Goal: Task Accomplishment & Management: Use online tool/utility

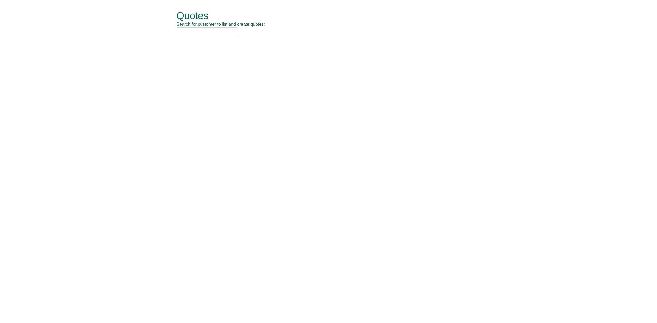
click at [188, 34] on input "text" at bounding box center [208, 32] width 62 height 10
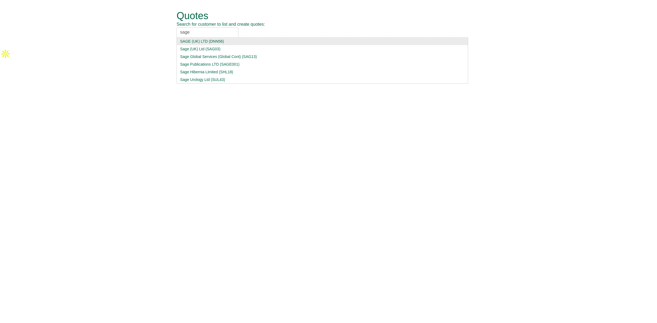
type input "sage"
click at [232, 42] on div "SAGE (UK) LTD (DNN56)" at bounding box center [322, 41] width 284 height 5
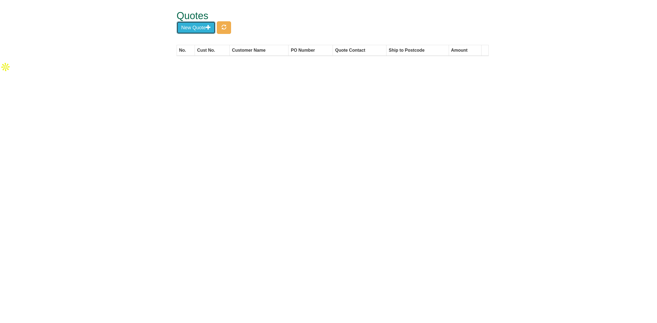
click at [200, 29] on button "New Quote" at bounding box center [196, 27] width 39 height 13
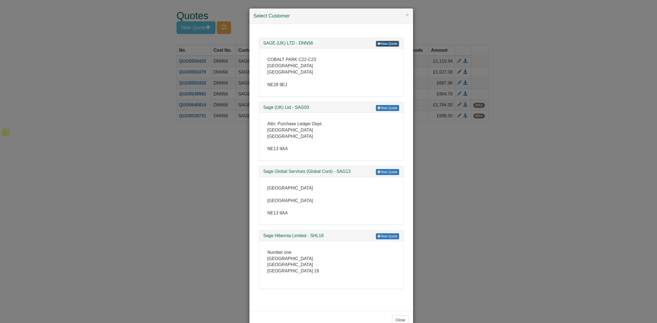
click at [383, 45] on link "New Quote" at bounding box center [387, 44] width 23 height 6
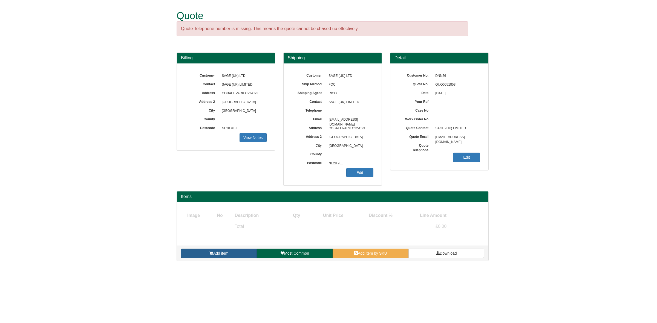
click at [223, 255] on span "Add item" at bounding box center [220, 253] width 15 height 4
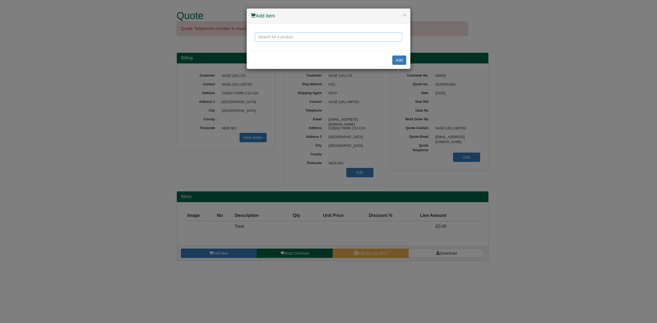
click at [281, 39] on input "text" at bounding box center [328, 36] width 147 height 9
type input "o"
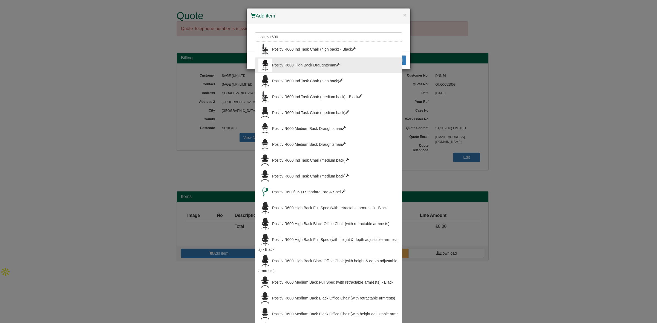
click at [311, 64] on div "Positiv R600 High Back Draughtsman" at bounding box center [328, 66] width 140 height 14
type input "Positiv R600 High Back Draughtsman"
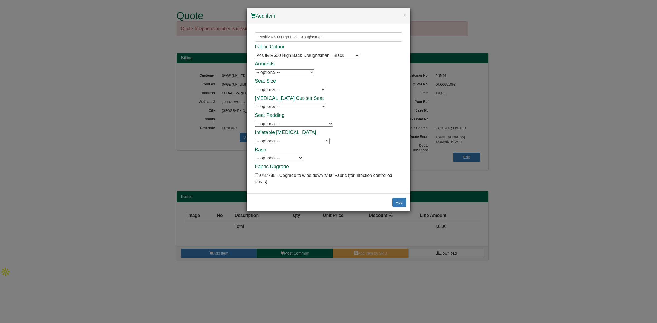
click at [292, 72] on select "-- optional -- Retractable Armrests Retractable Armrests Positiv Adjustable Arm…" at bounding box center [284, 73] width 59 height 6
select select "9787100U"
click at [255, 70] on select "-- optional -- Retractable Armrests Retractable Armrests Positiv Adjustable Arm…" at bounding box center [284, 73] width 59 height 6
click at [273, 142] on select "-- optional -- Positiv Inflatable Lumbar Positiv Inflatable Lumbar" at bounding box center [292, 141] width 75 height 6
select select "9787106U"
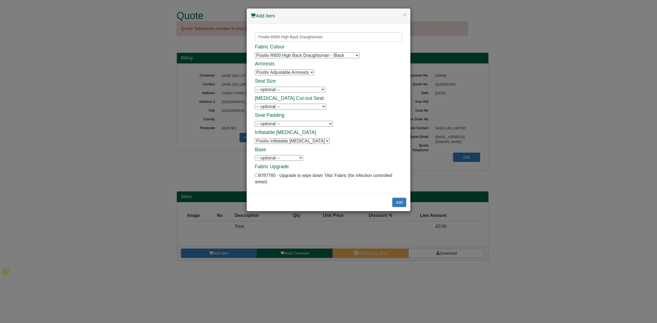
click at [255, 138] on select "-- optional -- Positiv Inflatable Lumbar Positiv Inflatable Lumbar" at bounding box center [292, 141] width 75 height 6
click at [283, 162] on div "Fabric Colour Positiv R600 High Back Draughtsman - Black Positiv R600 High Back…" at bounding box center [328, 114] width 147 height 141
click at [282, 159] on select "-- optional -- Positiv Polished Base Positiv Polished Base" at bounding box center [279, 158] width 48 height 6
click at [397, 205] on button "Add" at bounding box center [399, 202] width 14 height 9
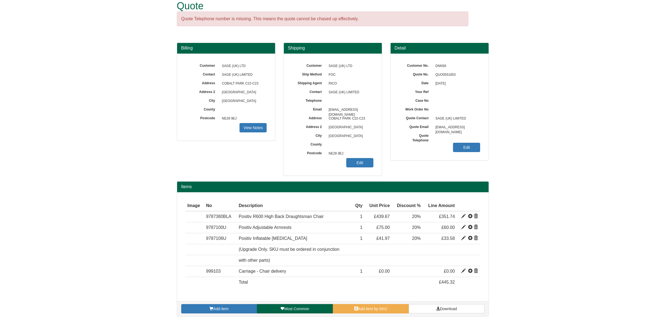
scroll to position [10, 0]
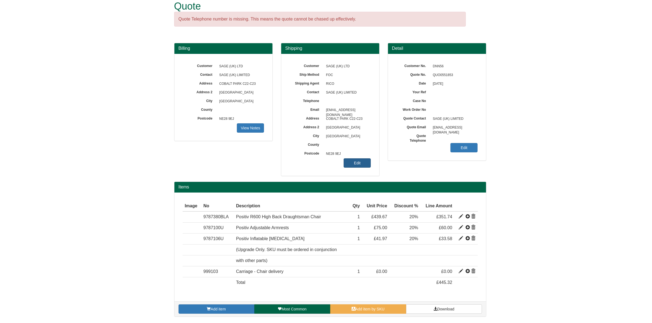
click at [361, 161] on link "Edit" at bounding box center [357, 163] width 27 height 9
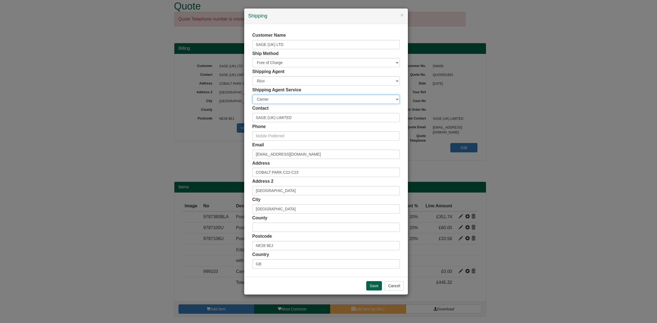
click at [281, 100] on select "Carrier White Glove" at bounding box center [325, 99] width 147 height 9
select select "TS-DELASS"
click at [252, 95] on select "Carrier White Glove" at bounding box center [325, 99] width 147 height 9
click at [372, 283] on input "Save" at bounding box center [374, 285] width 16 height 9
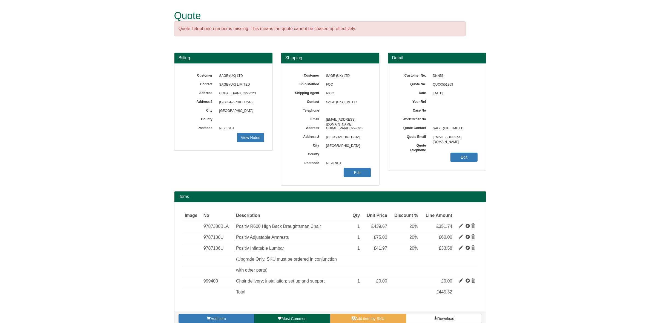
scroll to position [10, 0]
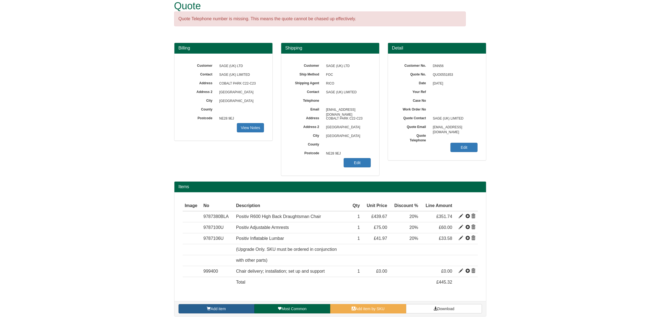
click at [220, 313] on link "Add item" at bounding box center [217, 308] width 76 height 9
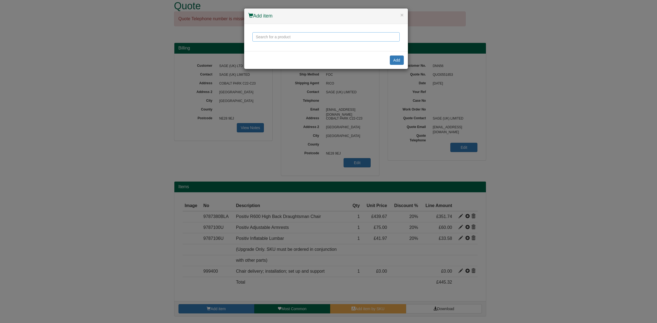
click at [261, 37] on input "text" at bounding box center [325, 36] width 147 height 9
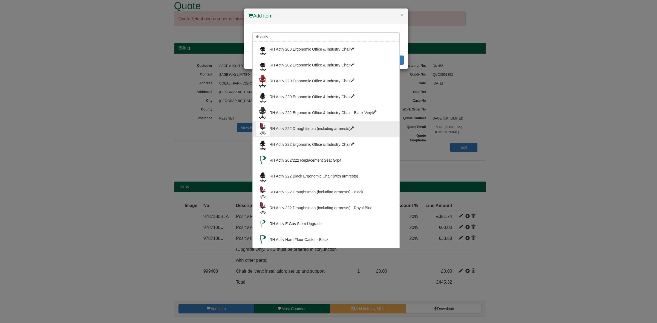
click at [314, 130] on div "RH Activ 222 Draughtsman (including armrests)" at bounding box center [326, 129] width 140 height 14
type input "RH Activ 222 Draughtsman (including armrests)"
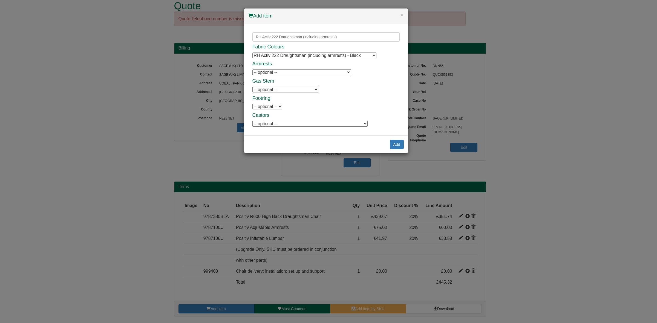
click at [290, 73] on select "-- optional -- RH Logic 300/400 8R3D Relax Armrest - Single RH Logic 300/400 8R…" at bounding box center [301, 73] width 99 height 6
click at [284, 90] on select "-- optional -- RH Activ E Gas Stem Upgrade RH Activ E Gas Stem Upgrade" at bounding box center [285, 90] width 66 height 6
select select "0345913U"
click at [252, 87] on select "-- optional -- RH Activ E Gas Stem Upgrade RH Activ E Gas Stem Upgrade" at bounding box center [285, 90] width 66 height 6
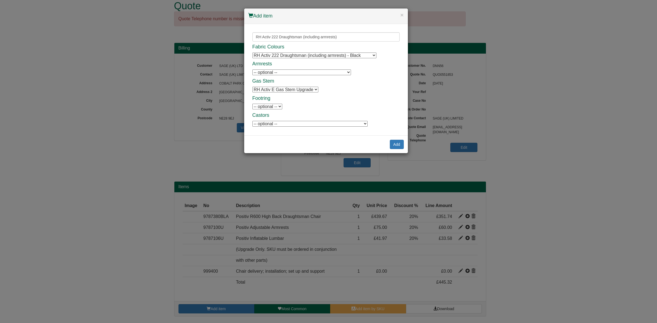
click at [277, 109] on select "-- optional -- 6F Footring 6F Footring" at bounding box center [267, 107] width 30 height 6
select select "0361602"
click at [252, 104] on select "-- optional -- 6F Footring 6F Footring" at bounding box center [267, 107] width 30 height 6
click at [286, 123] on select "-- optional -- RH Logic 300/400 7P/45 mm Castors for Carpets (each) RH Logic 30…" at bounding box center [309, 124] width 115 height 6
click at [295, 115] on h4 "Castors" at bounding box center [325, 115] width 147 height 5
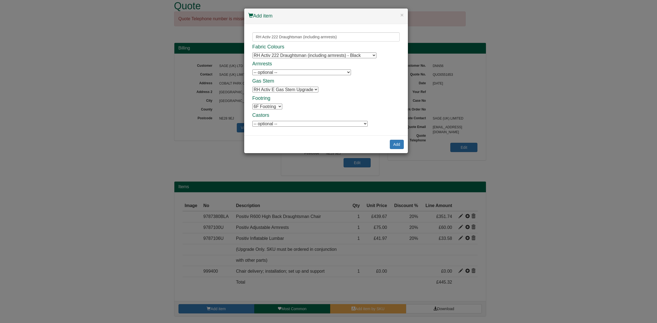
drag, startPoint x: 287, startPoint y: 70, endPoint x: 287, endPoint y: 74, distance: 3.8
click at [287, 70] on select "-- optional -- RH Logic 300/400 8R3D Relax Armrest - Single RH Logic 300/400 8R…" at bounding box center [301, 73] width 99 height 6
drag, startPoint x: 287, startPoint y: 73, endPoint x: 322, endPoint y: 73, distance: 34.5
click at [287, 73] on select "-- optional -- RH Logic 300/400 8R3D Relax Armrest - Single RH Logic 300/400 8R…" at bounding box center [301, 73] width 99 height 6
click at [330, 33] on input "RH Activ 222 Draughtsman (including armrests)" at bounding box center [325, 36] width 147 height 9
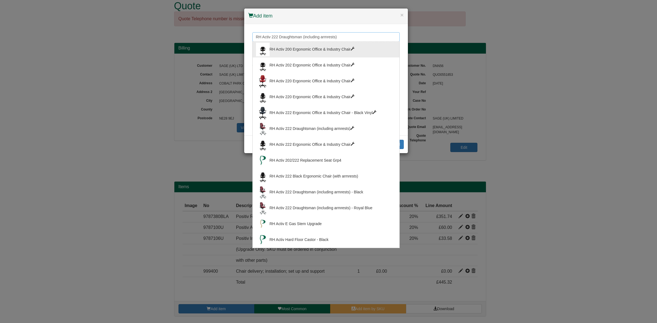
drag, startPoint x: 348, startPoint y: 35, endPoint x: 278, endPoint y: 41, distance: 70.6
click at [278, 41] on div "RH Activ 222 Draughtsman (including armrests) RH Activ 200 Ergonomic Office & I…" at bounding box center [325, 36] width 147 height 9
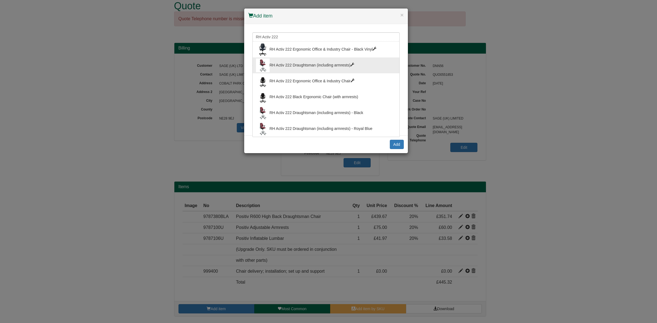
click at [323, 69] on div "RH Activ 222 Draughtsman (including armrests)" at bounding box center [326, 66] width 140 height 14
type input "RH Activ 222 Draughtsman (including armrests)"
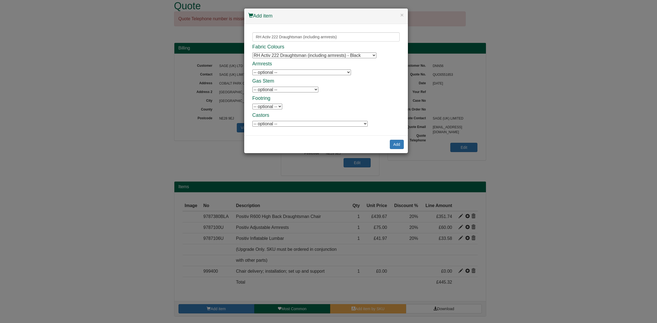
click at [309, 73] on select "-- optional -- RH Logic 300/400 8R3D Relax Armrest - Single RH Logic 300/400 8R…" at bounding box center [301, 73] width 99 height 6
click at [283, 89] on select "-- optional -- RH Activ E Gas Stem Upgrade RH Activ E Gas Stem Upgrade" at bounding box center [285, 90] width 66 height 6
click at [271, 107] on select "-- optional -- 6F Footring 6F Footring" at bounding box center [267, 107] width 30 height 6
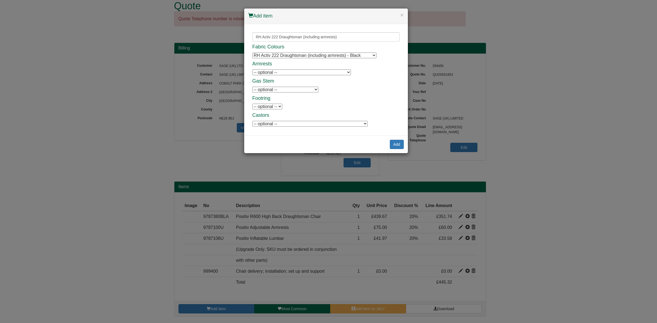
select select "0361602"
click at [252, 104] on select "-- optional -- 6F Footring 6F Footring" at bounding box center [267, 107] width 30 height 6
click at [274, 128] on div "RH Activ 222 Draughtsman (including armrests) RH Activ 222 Ergonomic Office & I…" at bounding box center [326, 79] width 164 height 111
click at [275, 126] on select "-- optional -- RH Logic 300/400 7P/45 mm Castors for Carpets (each) RH Logic 30…" at bounding box center [309, 124] width 115 height 6
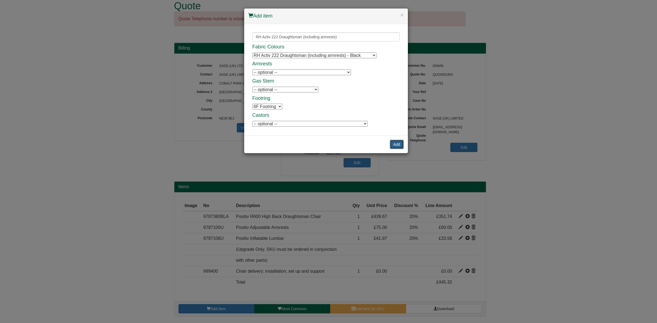
click at [397, 148] on button "Add" at bounding box center [397, 144] width 14 height 9
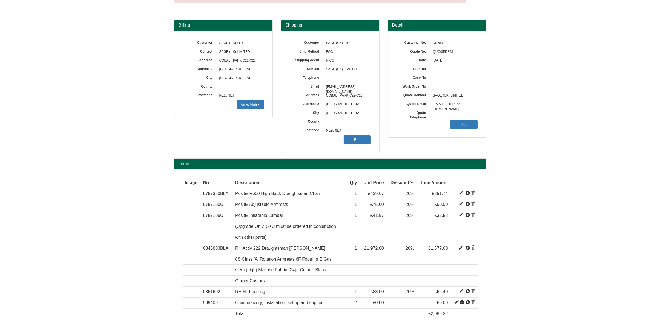
scroll to position [65, 0]
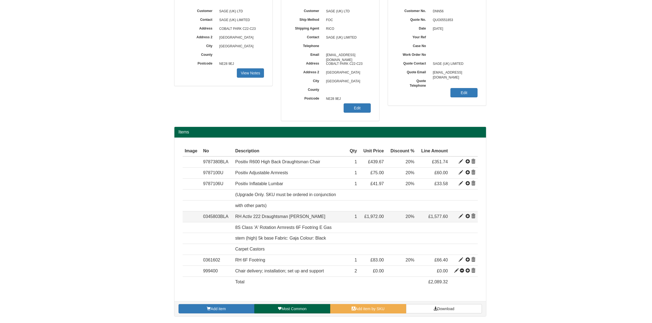
click at [474, 216] on span at bounding box center [473, 216] width 4 height 4
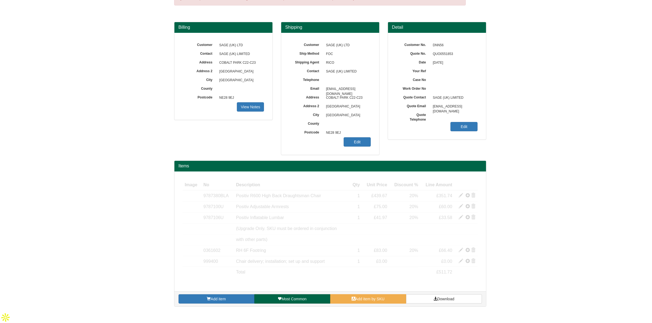
scroll to position [21, 0]
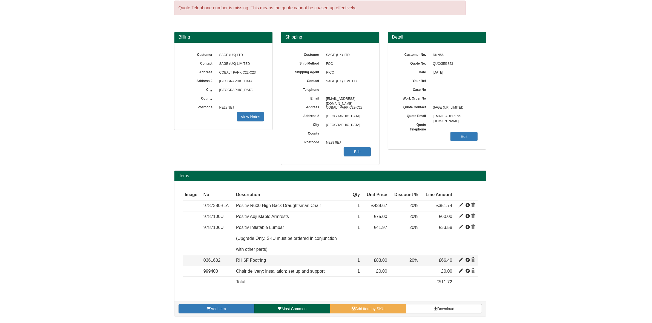
click at [474, 260] on span at bounding box center [473, 260] width 4 height 4
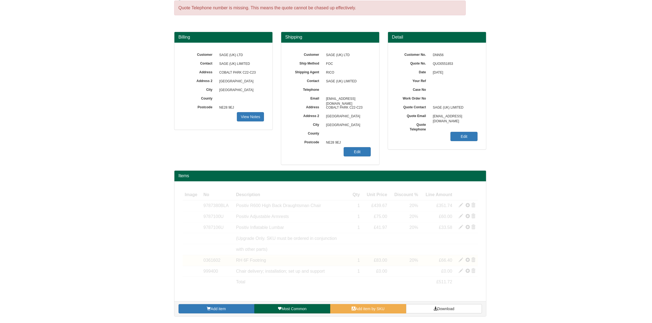
scroll to position [10, 0]
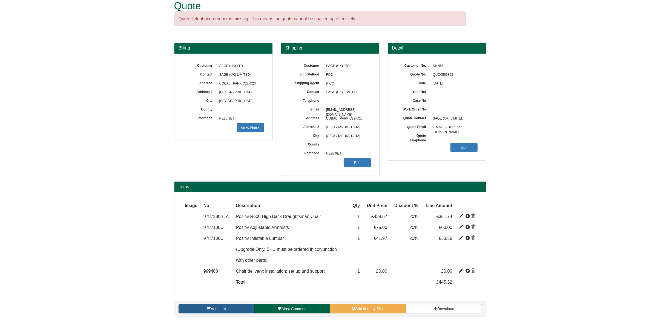
click at [202, 308] on link "Add item" at bounding box center [217, 308] width 76 height 9
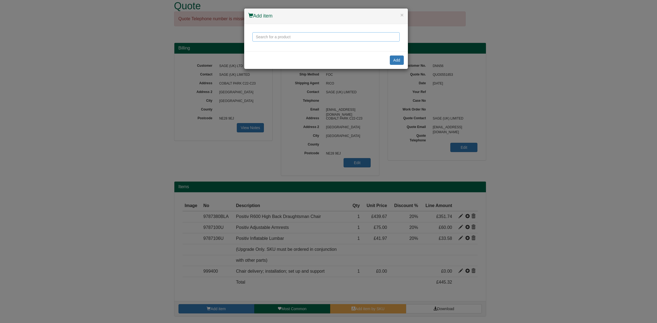
drag, startPoint x: 259, startPoint y: 33, endPoint x: 258, endPoint y: 37, distance: 4.2
click at [258, 37] on input "text" at bounding box center [325, 36] width 147 height 9
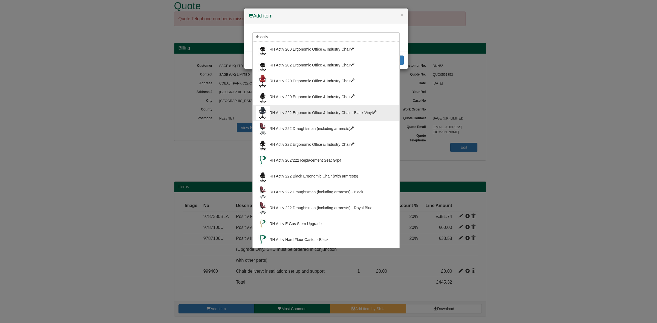
click at [309, 116] on div "RH Activ 222 Ergonomic Office & Industry Chair - Black Vinyl" at bounding box center [326, 113] width 140 height 14
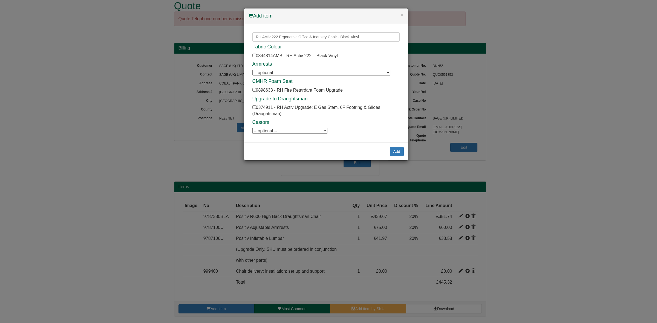
click at [368, 44] on h4 "Fabric Colour" at bounding box center [325, 46] width 147 height 5
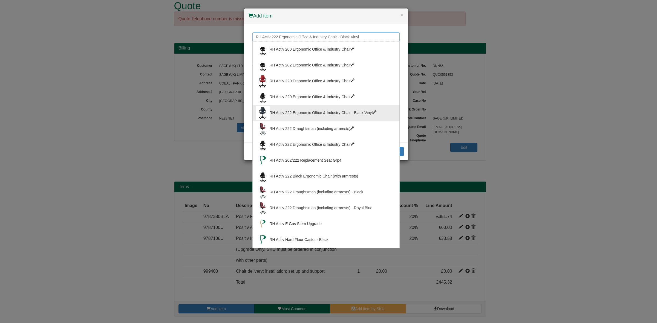
click at [369, 36] on input "RH Activ 222 Ergonomic Office & Industry Chair - Black Vinyl" at bounding box center [325, 36] width 147 height 9
drag, startPoint x: 369, startPoint y: 36, endPoint x: 337, endPoint y: 42, distance: 32.5
click at [337, 42] on div "RH Activ 222 Ergonomic Office & Industry Chair - Black Vinyl RH Activ 200 Ergon…" at bounding box center [325, 36] width 147 height 9
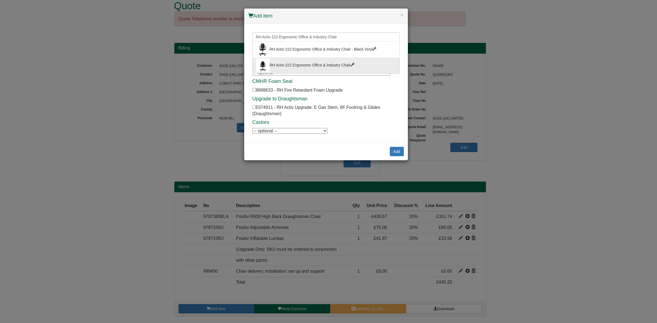
click at [320, 65] on div "RH Activ 222 Ergonomic Office & Industry Chair" at bounding box center [326, 66] width 140 height 14
type input "RH Activ 222 Ergonomic Office & Industry Chair"
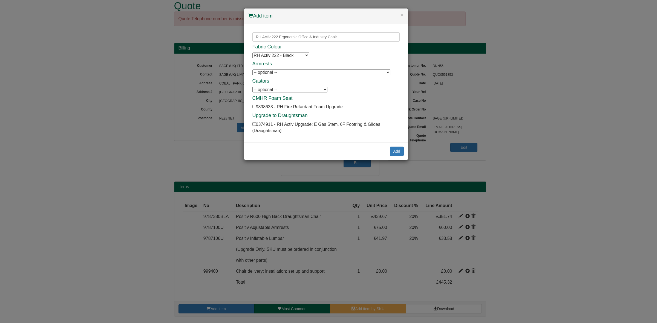
click at [282, 55] on select "RH Activ 222 - Black RH Activ 222 - Navy RH Activ 222 - Royal Blue" at bounding box center [280, 56] width 57 height 6
drag, startPoint x: 282, startPoint y: 55, endPoint x: 307, endPoint y: 54, distance: 24.9
click at [282, 55] on select "RH Activ 222 - Black RH Activ 222 - Navy RH Activ 222 - Royal Blue" at bounding box center [280, 56] width 57 height 6
click at [252, 124] on input "checkbox" at bounding box center [254, 124] width 4 height 4
checkbox input "true"
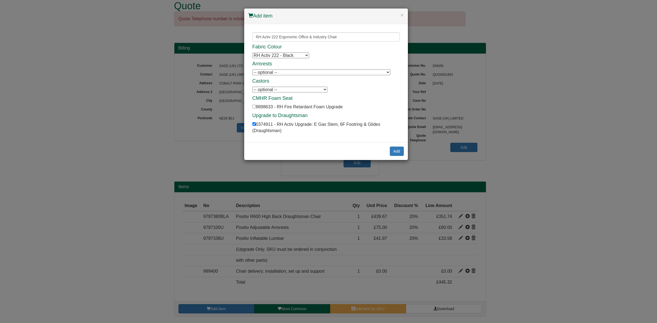
click at [283, 73] on select "-- optional -- RH Logic 300/400 8S Class A Armrests - Black - Black Frame (Pair…" at bounding box center [321, 73] width 138 height 6
select select "0361904"
click at [252, 70] on select "-- optional -- RH Logic 300/400 8S Class A Armrests - Black - Black Frame (Pair…" at bounding box center [321, 73] width 138 height 6
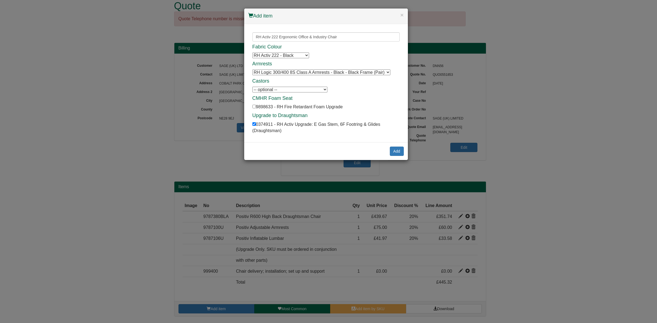
click at [283, 91] on select "-- optional -- RH 7H (65 mm) Hard Floor Castors 7G Auto Locking Castors (set of…" at bounding box center [289, 90] width 75 height 6
click at [282, 91] on select "-- optional -- RH 7H (65 mm) Hard Floor Castors 7G Auto Locking Castors (set of…" at bounding box center [289, 90] width 75 height 6
drag, startPoint x: 397, startPoint y: 153, endPoint x: 400, endPoint y: 152, distance: 3.1
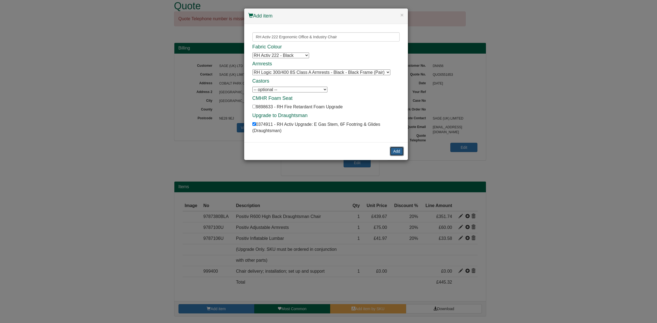
click at [397, 153] on button "Add" at bounding box center [397, 151] width 14 height 9
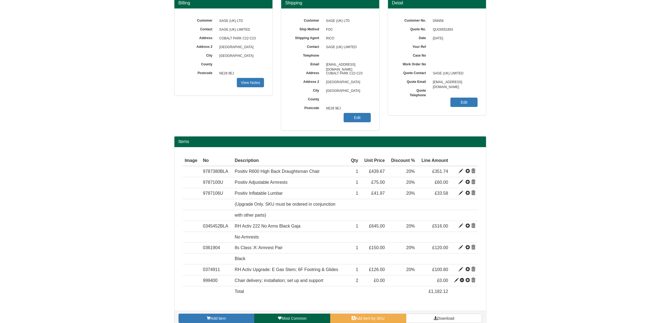
scroll to position [65, 0]
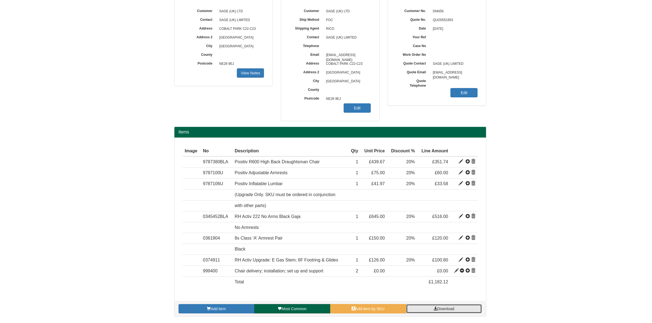
click at [444, 311] on span "Download" at bounding box center [445, 309] width 17 height 4
